Goal: Task Accomplishment & Management: Manage account settings

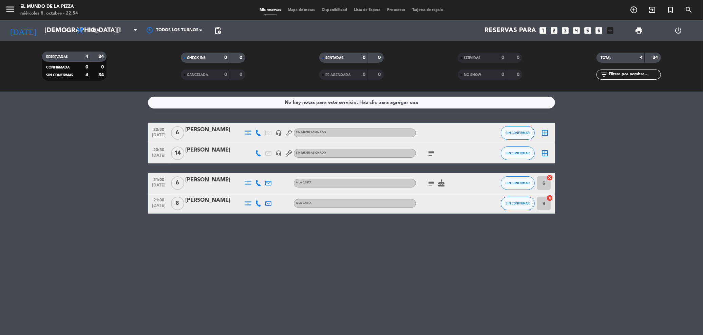
click at [429, 182] on icon "subject" at bounding box center [431, 183] width 8 height 8
click at [373, 262] on div "No hay notas para este servicio. Haz clic para agregar una 20:30 [DATE] 6 [PERS…" at bounding box center [351, 214] width 703 height 244
click at [499, 132] on div "20:30 [DATE] 6 [PERSON_NAME] headset_mic Sin menú asignado SIN CONFIRMAR border…" at bounding box center [351, 133] width 407 height 20
click at [504, 134] on button "SIN CONFIRMAR" at bounding box center [518, 133] width 34 height 14
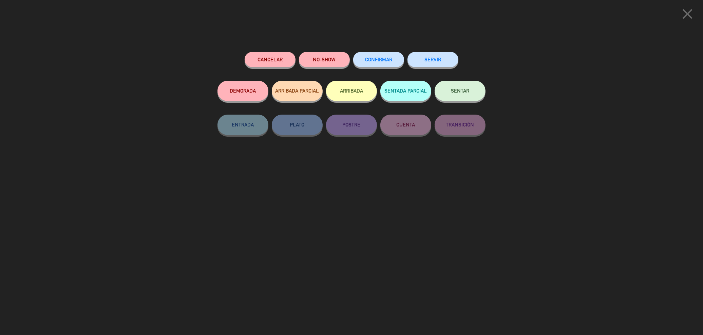
click at [378, 55] on button "CONFIRMAR" at bounding box center [378, 59] width 51 height 15
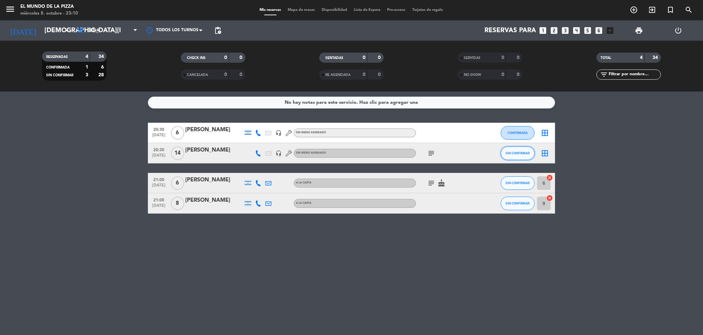
click at [518, 153] on span "SIN CONFIRMAR" at bounding box center [518, 153] width 24 height 4
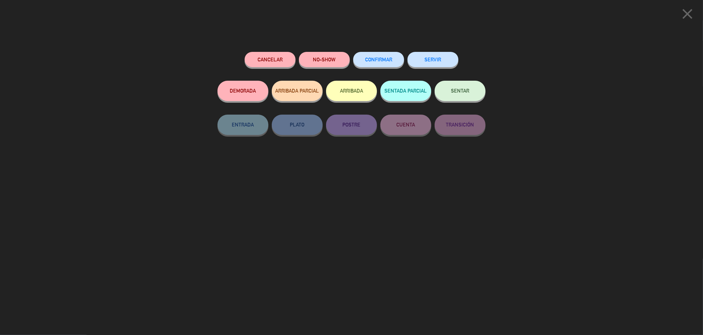
click at [360, 67] on div "CONFIRMAR" at bounding box center [378, 66] width 51 height 29
click at [365, 61] on span "CONFIRMAR" at bounding box center [378, 60] width 27 height 6
click at [393, 58] on button "CONFIRMAR" at bounding box center [378, 59] width 51 height 15
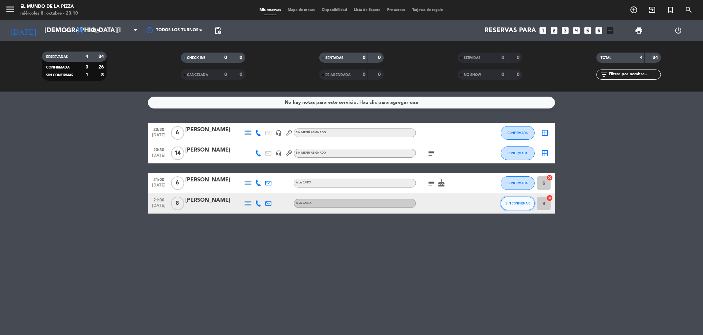
click at [514, 202] on span "SIN CONFIRMAR" at bounding box center [518, 203] width 24 height 4
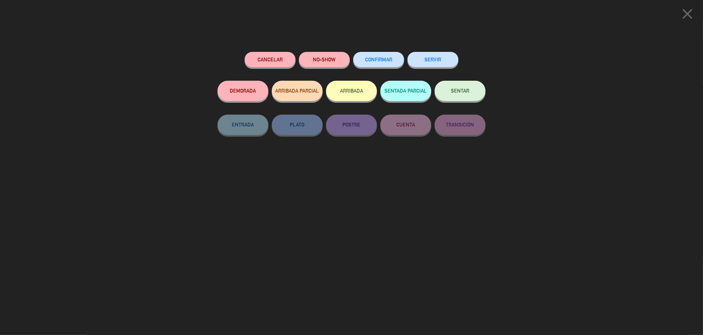
click at [375, 63] on button "CONFIRMAR" at bounding box center [378, 59] width 51 height 15
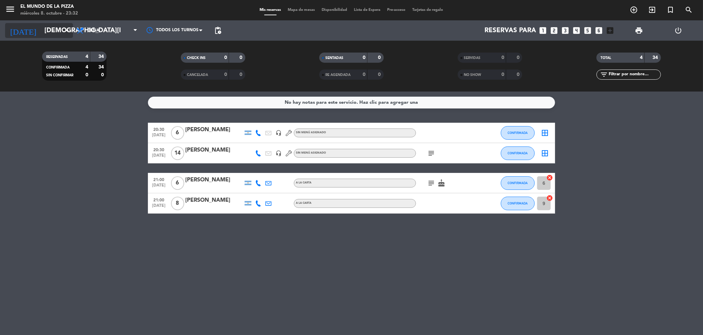
click at [61, 34] on input "[DEMOGRAPHIC_DATA][DATE]" at bounding box center [82, 30] width 83 height 15
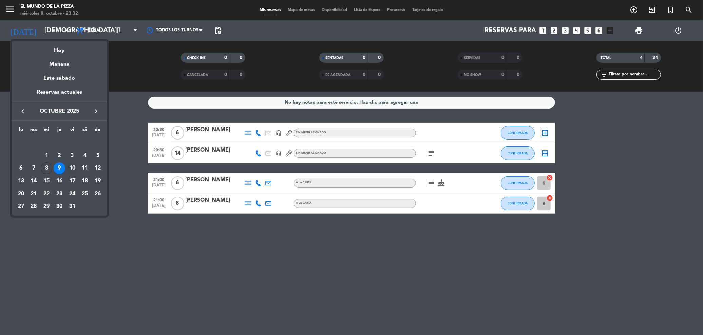
click at [73, 168] on div "10" at bounding box center [72, 168] width 12 height 12
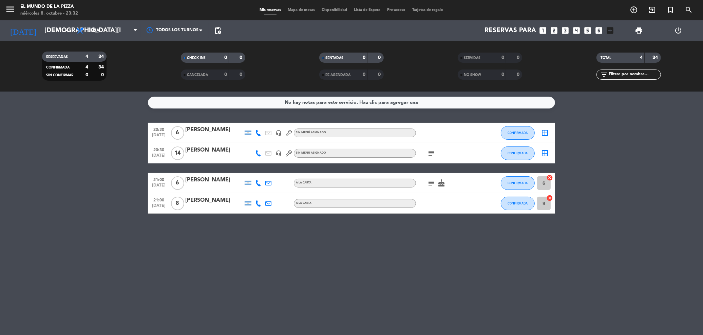
type input "[DATE]"
